Goal: Browse casually: Explore the website without a specific task or goal

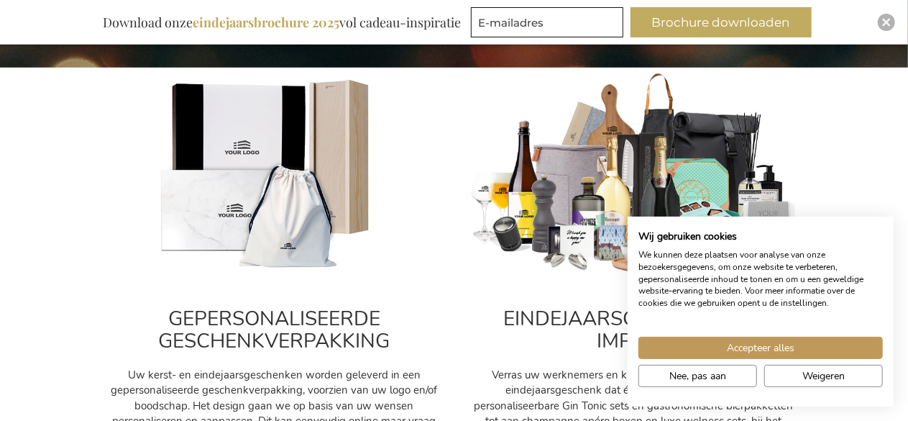
scroll to position [490, 0]
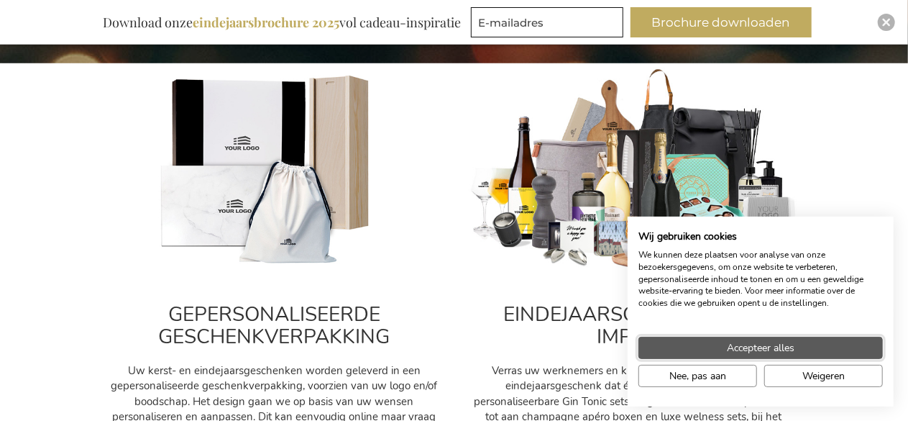
click at [771, 347] on span "Accepteer alles" at bounding box center [761, 347] width 68 height 15
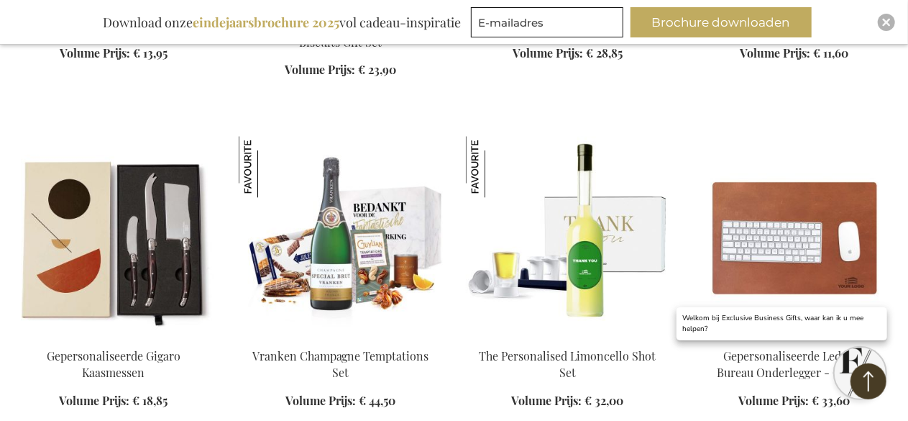
scroll to position [1612, 0]
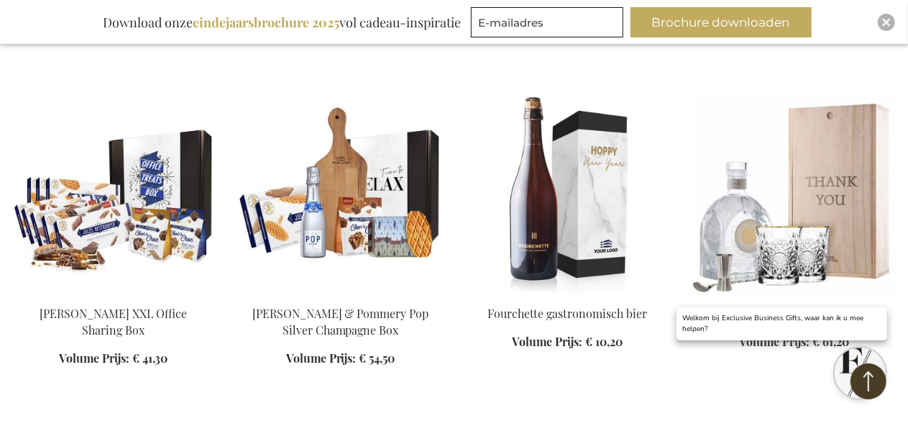
scroll to position [2668, 0]
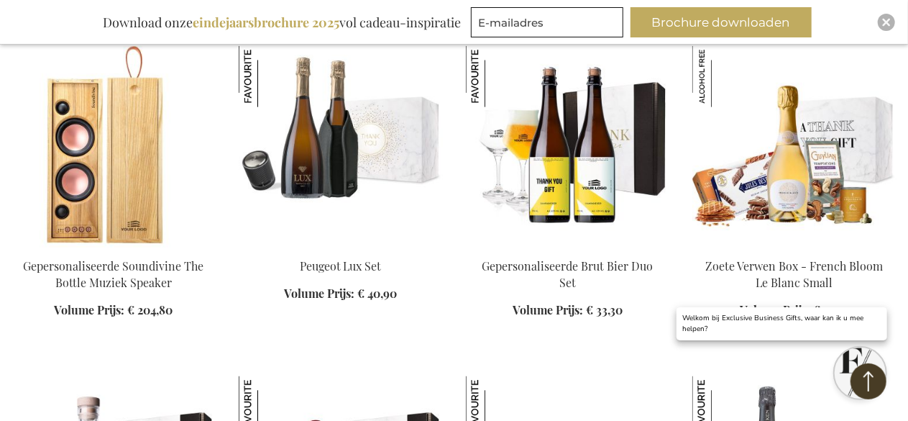
scroll to position [3646, 0]
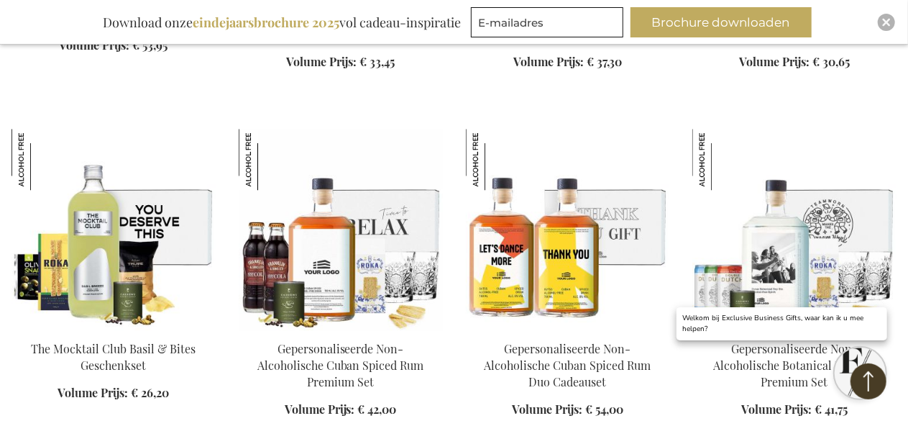
scroll to position [4681, 0]
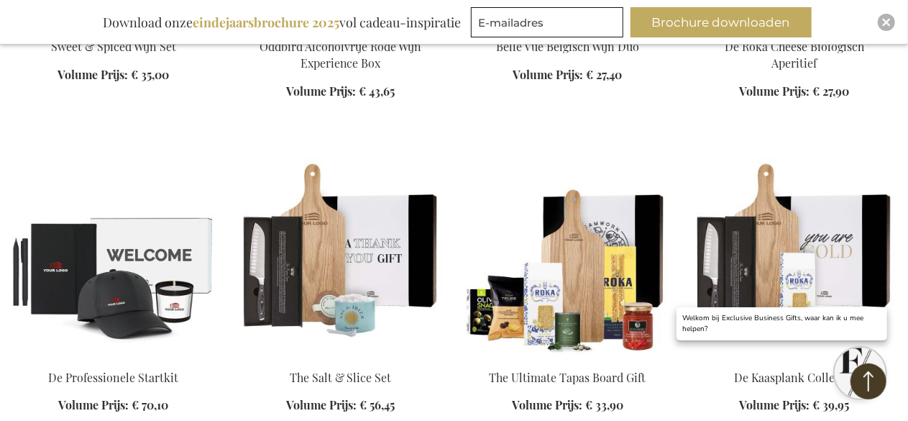
scroll to position [5921, 0]
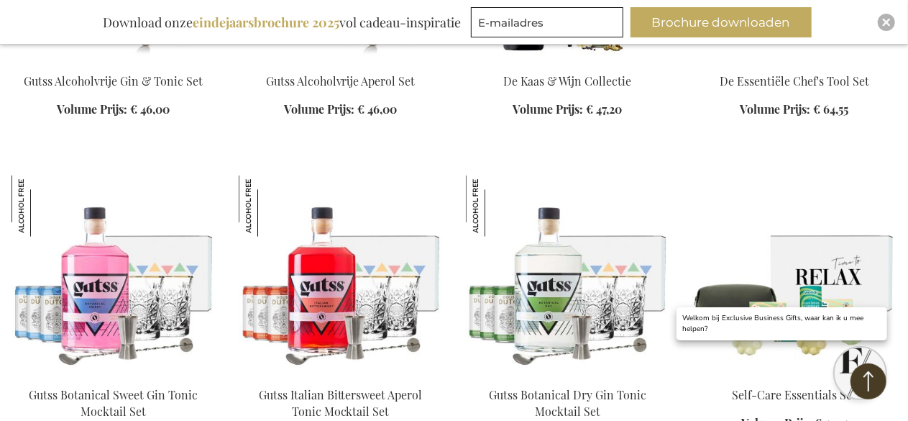
scroll to position [6553, 0]
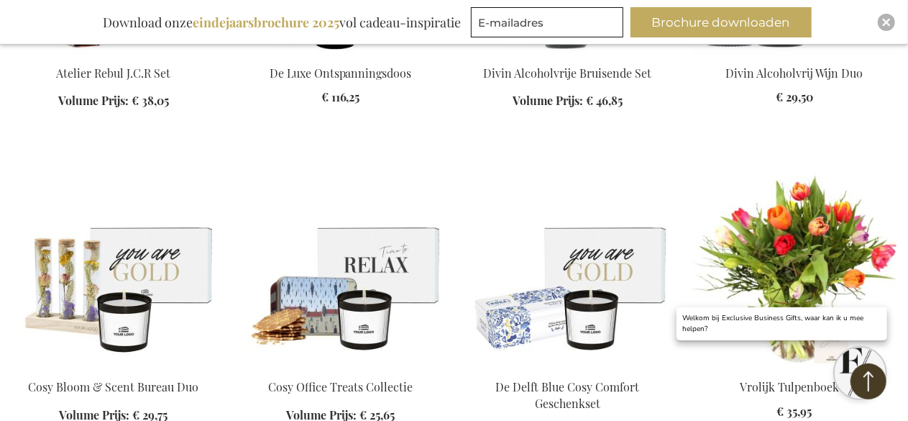
scroll to position [7820, 0]
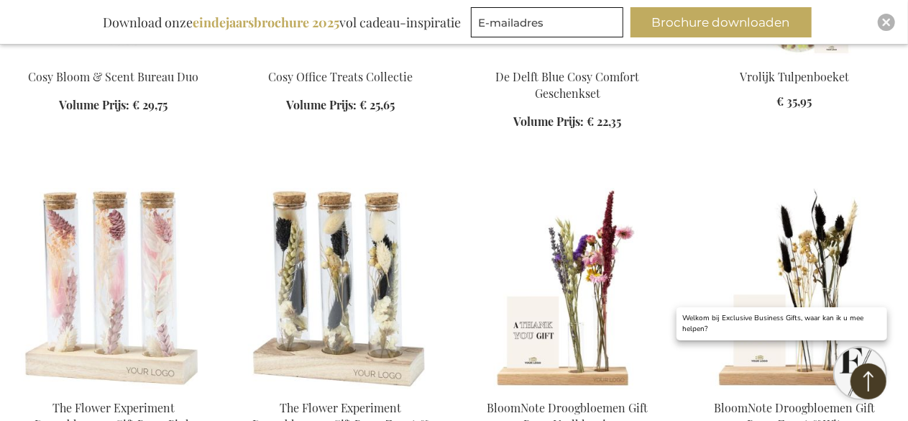
scroll to position [8133, 0]
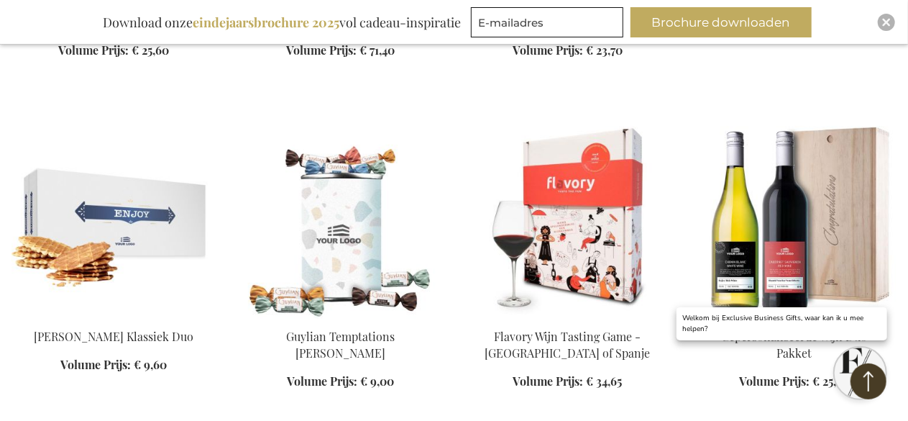
scroll to position [9544, 0]
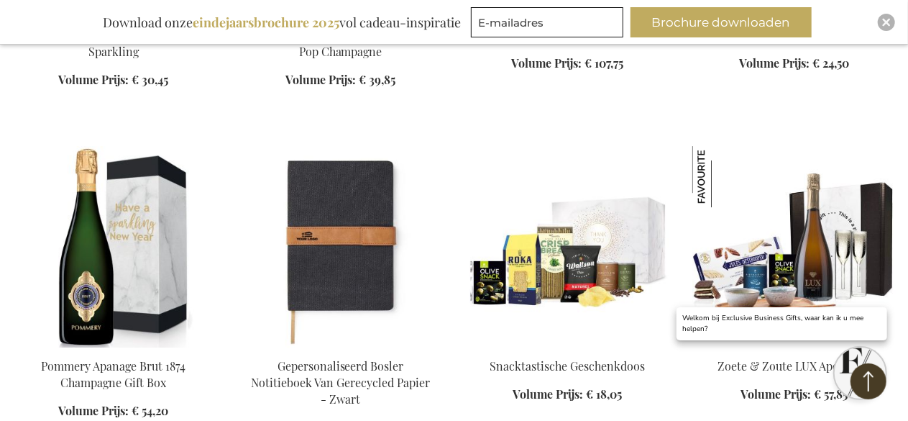
scroll to position [10497, 0]
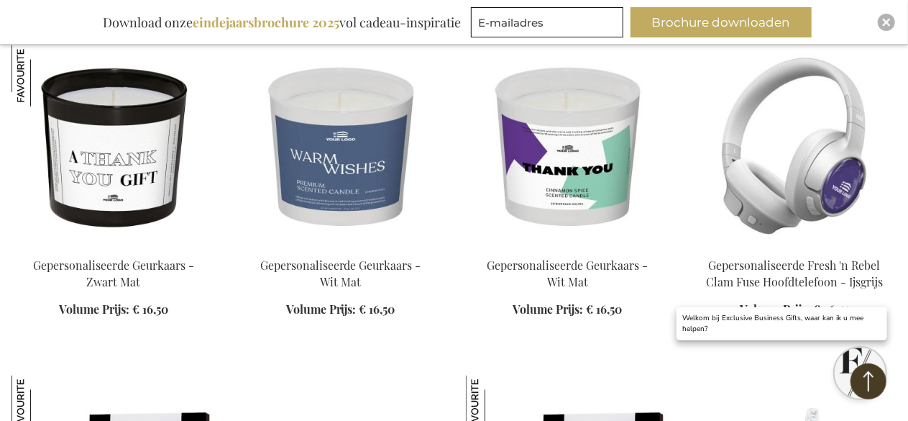
scroll to position [11623, 0]
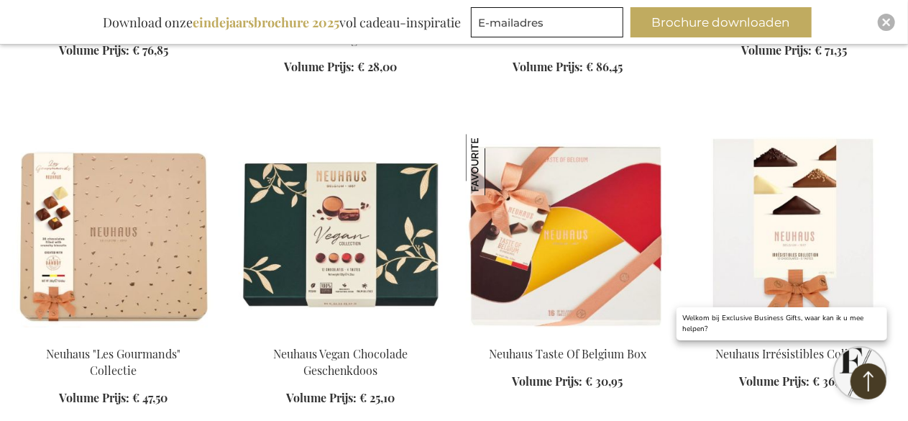
scroll to position [12509, 0]
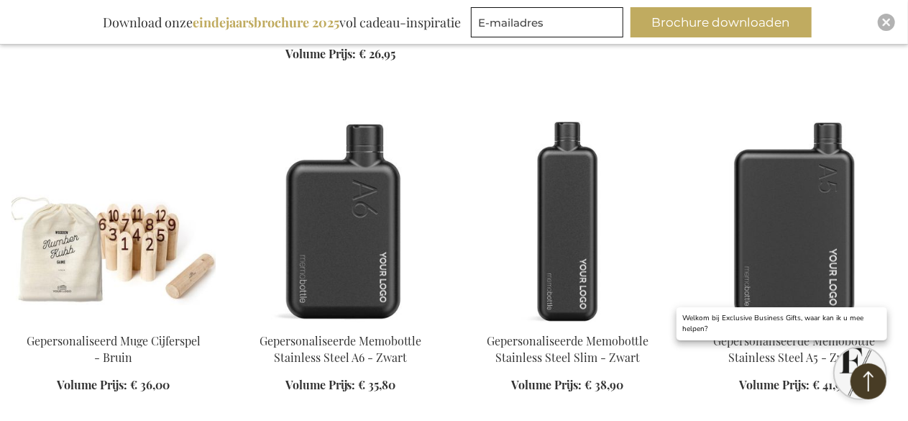
scroll to position [13186, 0]
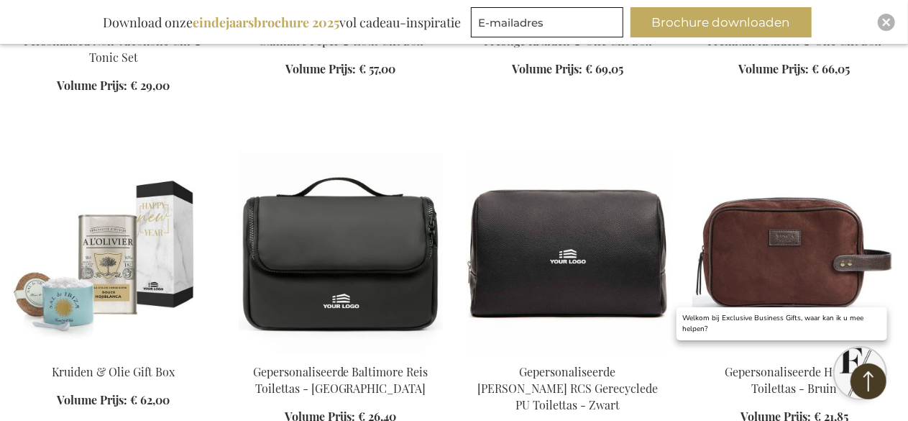
scroll to position [14479, 0]
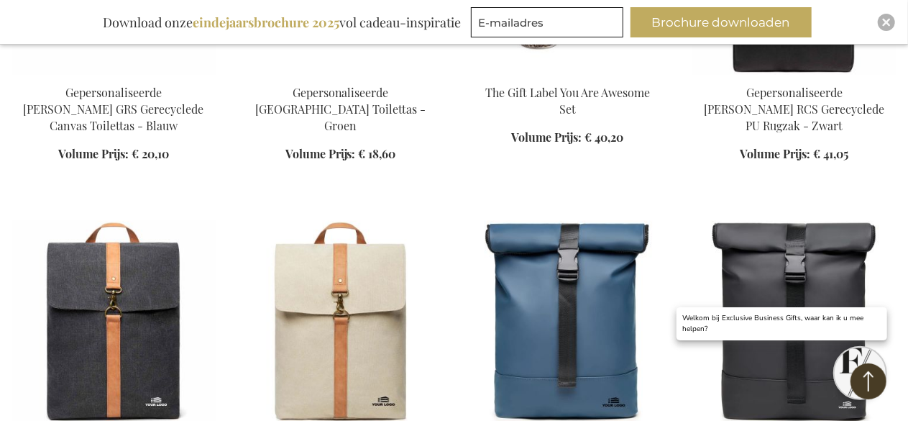
scroll to position [15129, 0]
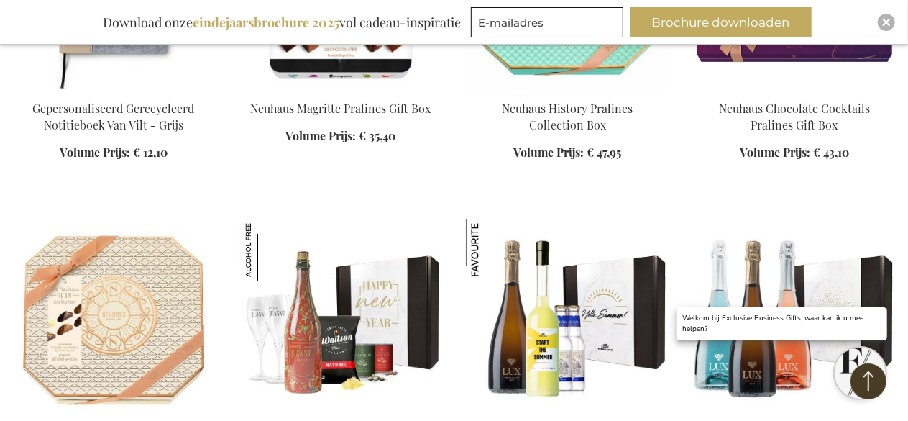
scroll to position [16553, 0]
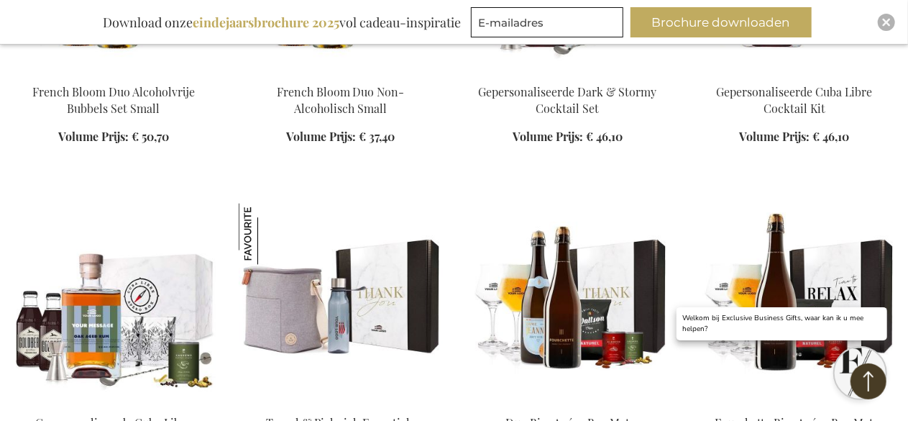
scroll to position [17815, 0]
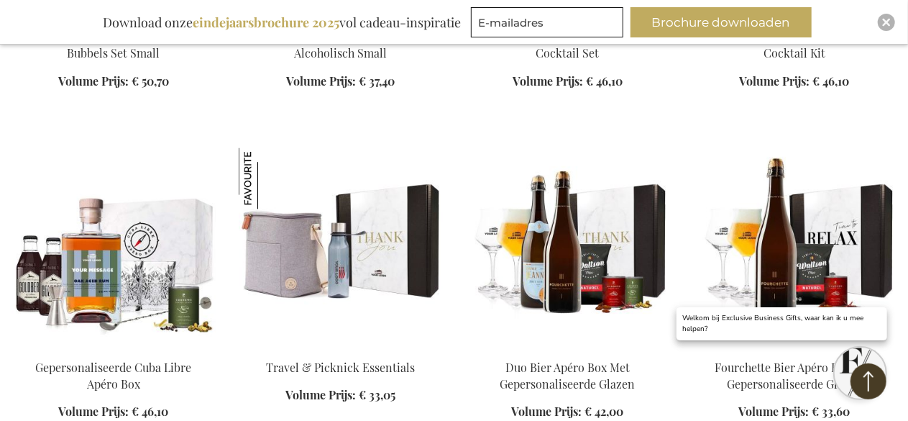
scroll to position [17786, 0]
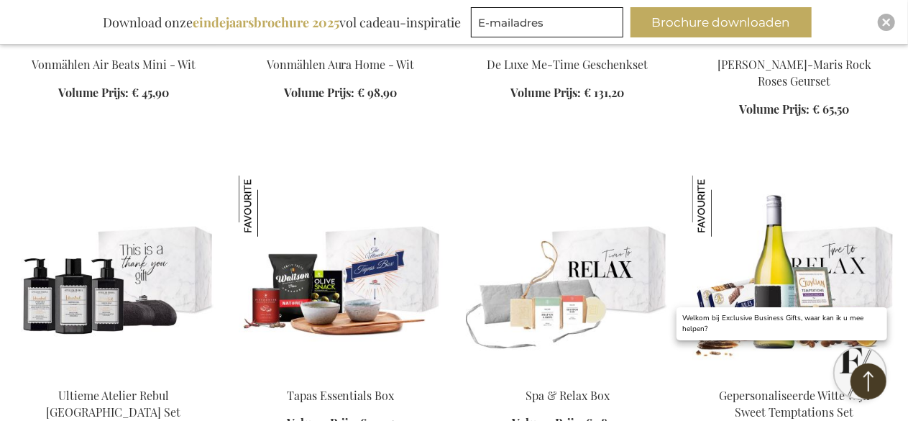
scroll to position [19410, 0]
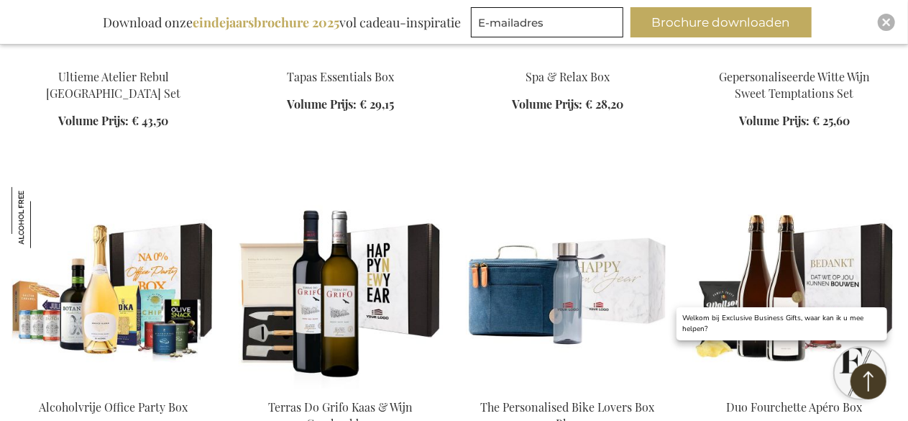
scroll to position [19787, 0]
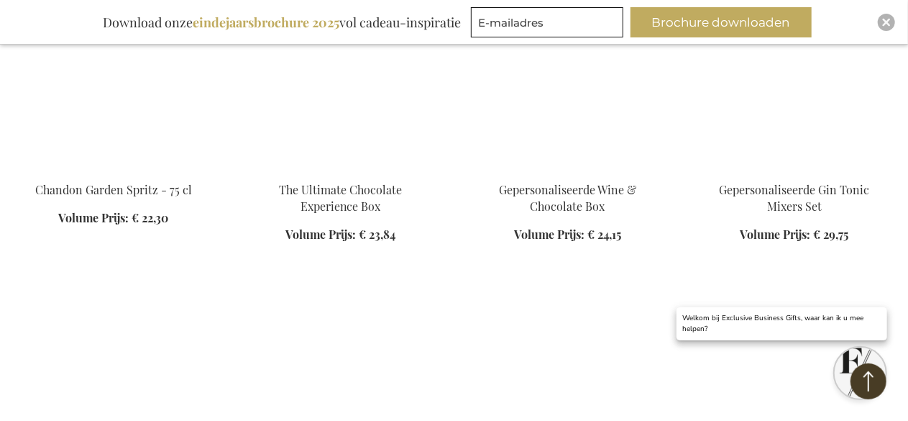
scroll to position [22400, 0]
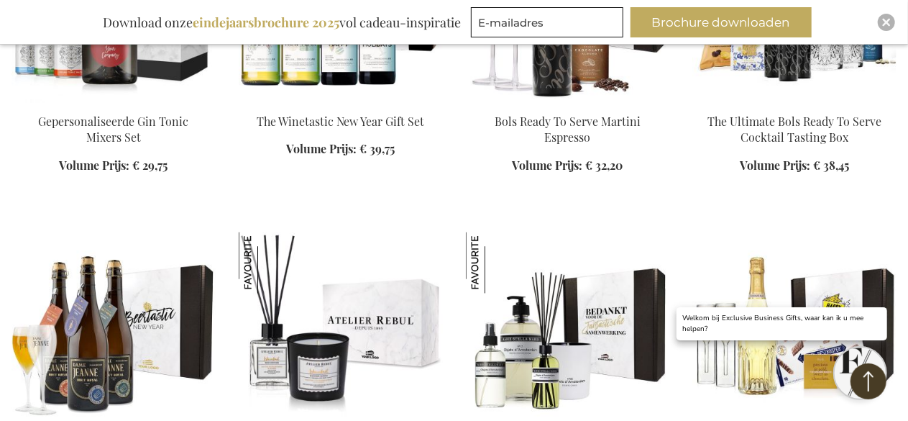
scroll to position [23098, 0]
